Goal: Find contact information: Find contact information

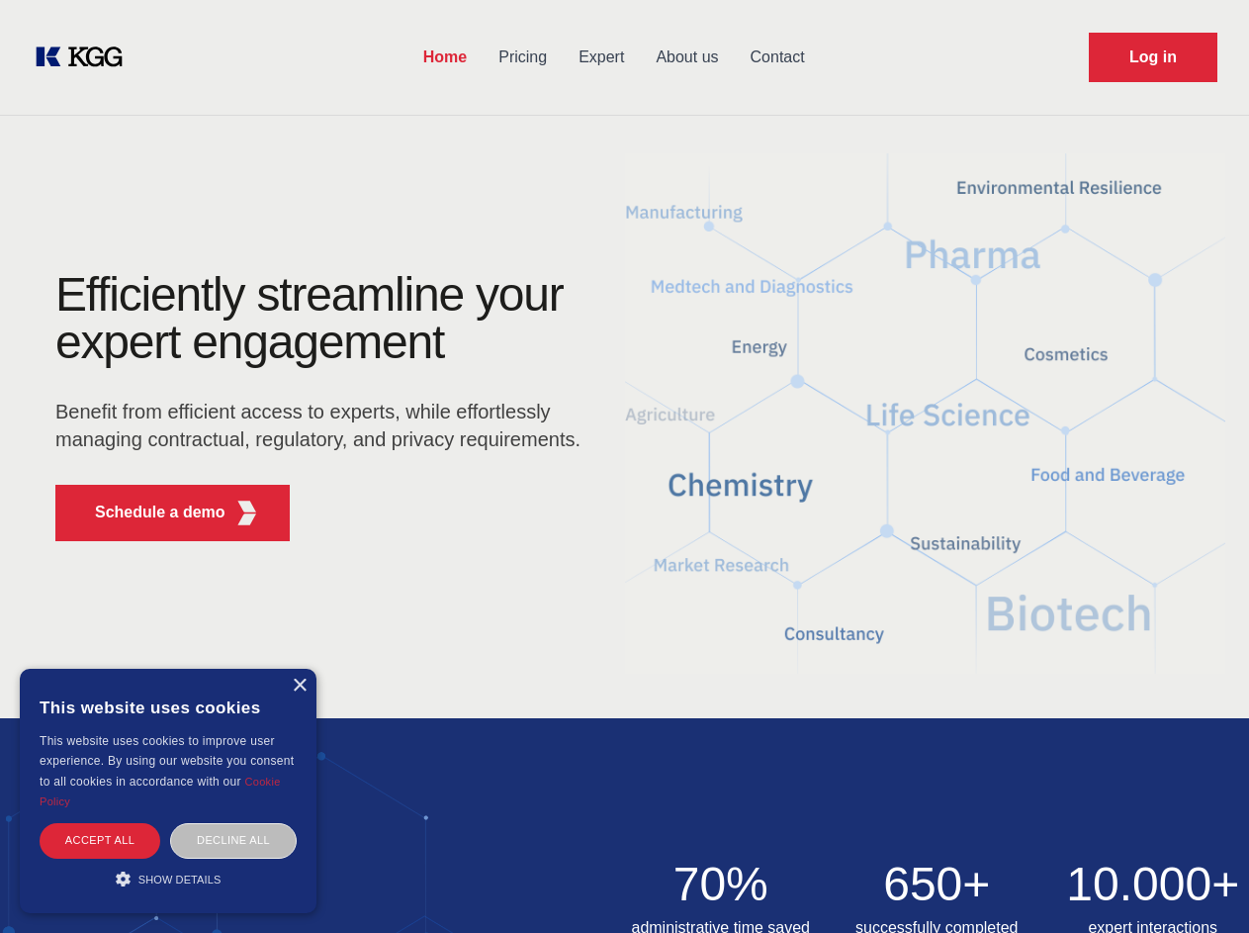
click at [624, 466] on div "Efficiently streamline your expert engagement Benefit from efficient access to …" at bounding box center [324, 414] width 601 height 286
click at [148, 512] on p "Schedule a demo" at bounding box center [160, 512] width 131 height 24
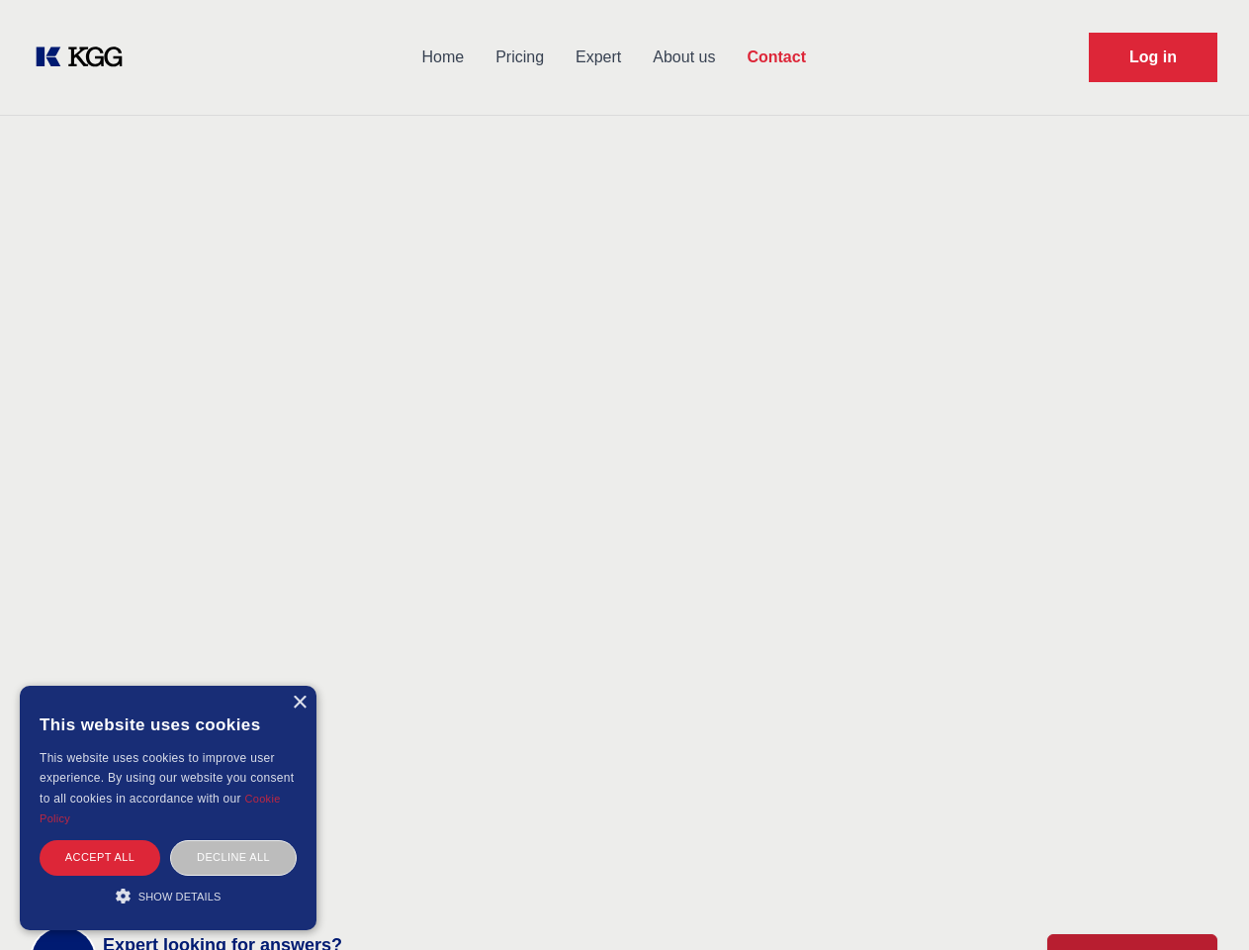
click at [299, 685] on div "× This website uses cookies This website uses cookies to improve user experienc…" at bounding box center [168, 807] width 297 height 244
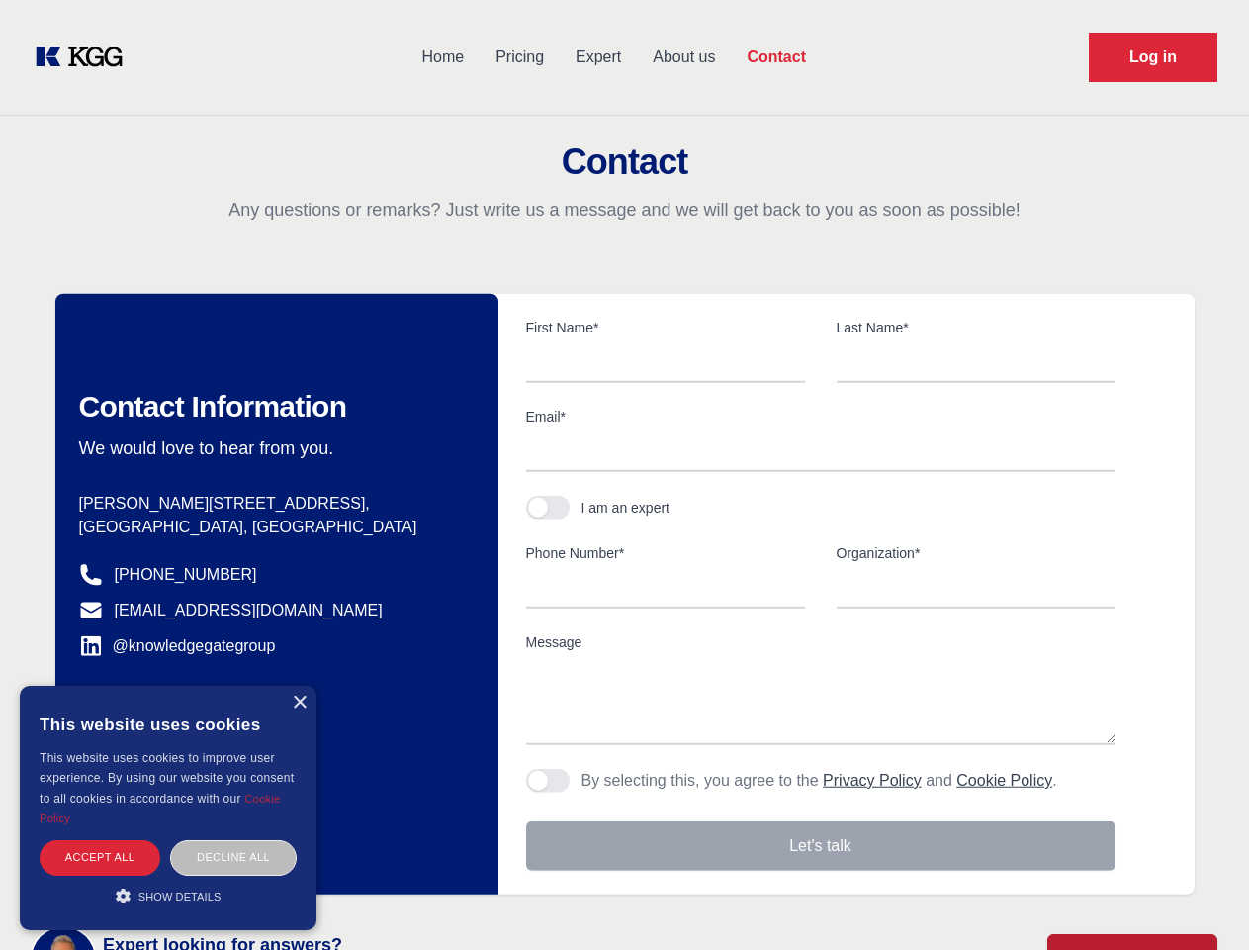
click at [100, 840] on div "Accept all" at bounding box center [100, 857] width 121 height 35
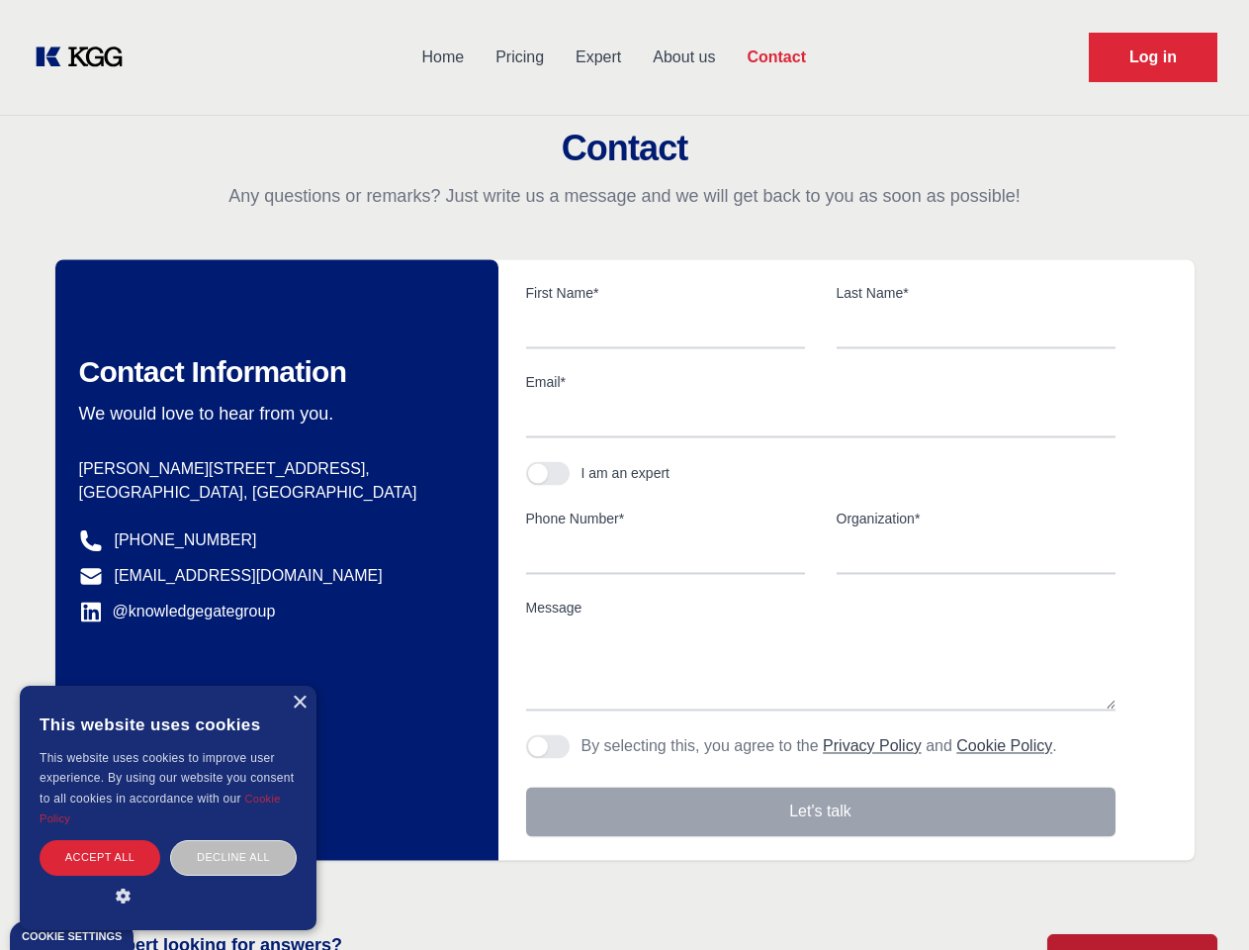
click at [233, 840] on div "Decline all" at bounding box center [233, 857] width 127 height 35
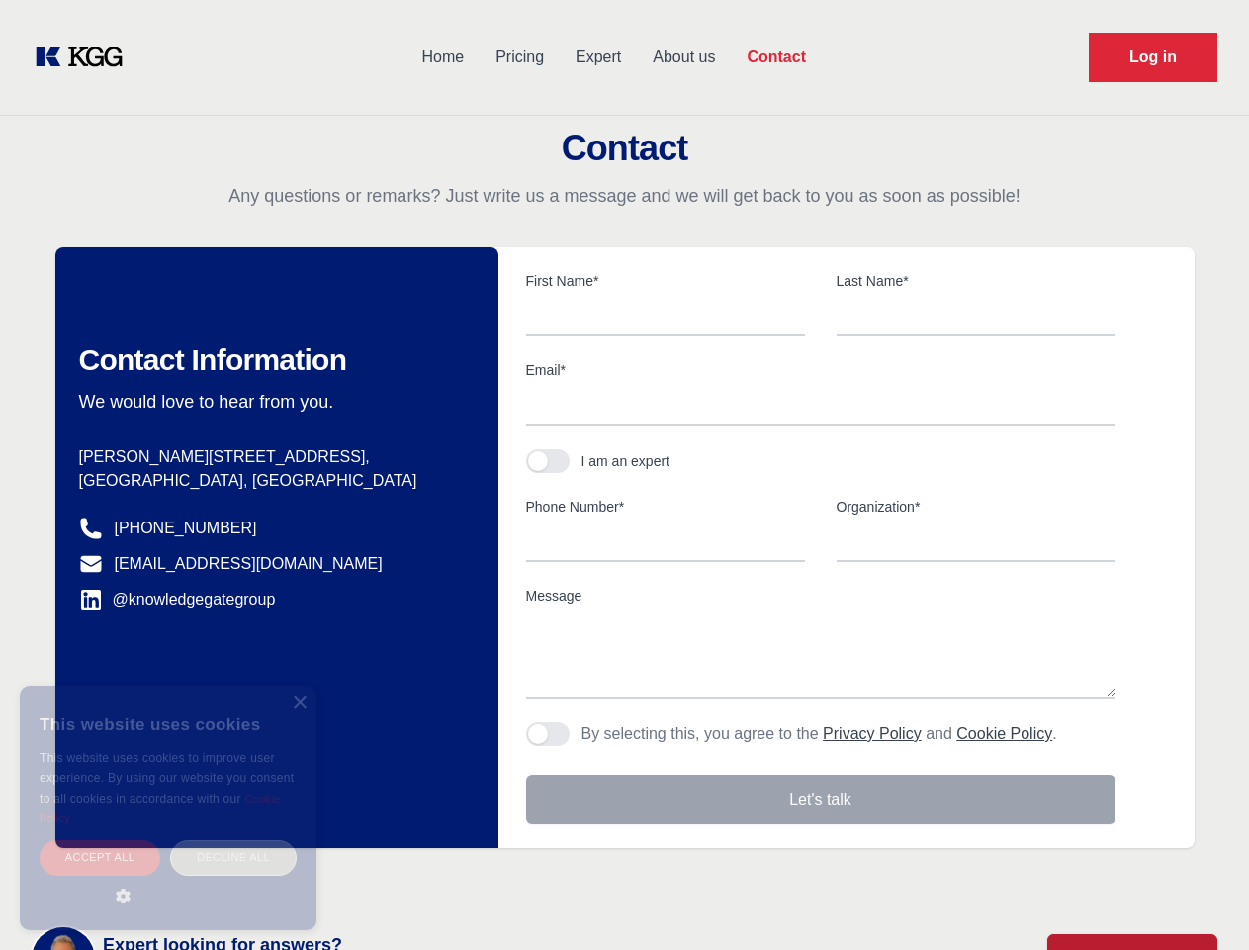
click at [168, 878] on main "Contact Any questions or remarks? Just write us a message and we will get back …" at bounding box center [624, 515] width 1249 height 1030
